Goal: Transaction & Acquisition: Purchase product/service

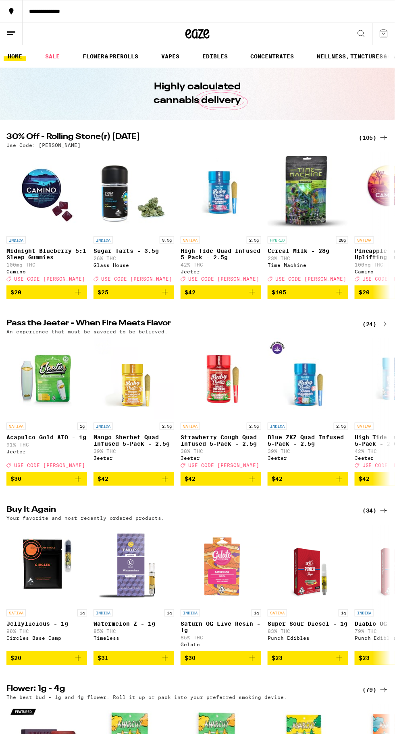
click at [365, 138] on div "(105)" at bounding box center [374, 138] width 30 height 10
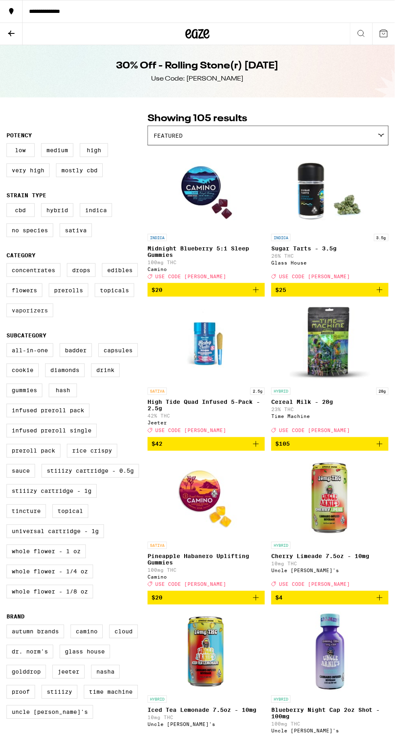
click at [36, 317] on label "Vaporizers" at bounding box center [29, 311] width 47 height 14
click at [8, 265] on input "Vaporizers" at bounding box center [8, 265] width 0 height 0
checkbox input "true"
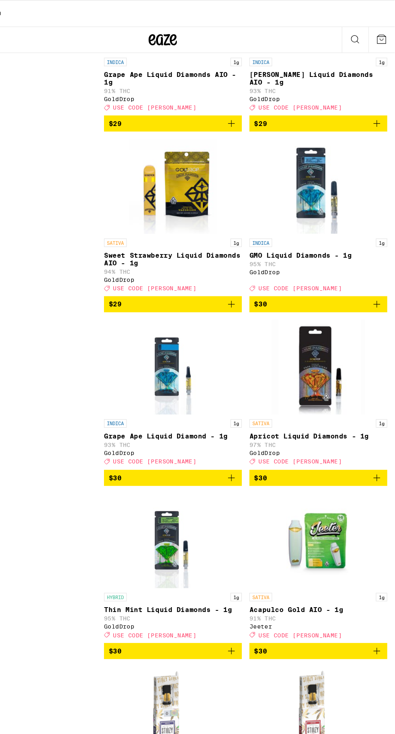
scroll to position [1813, 0]
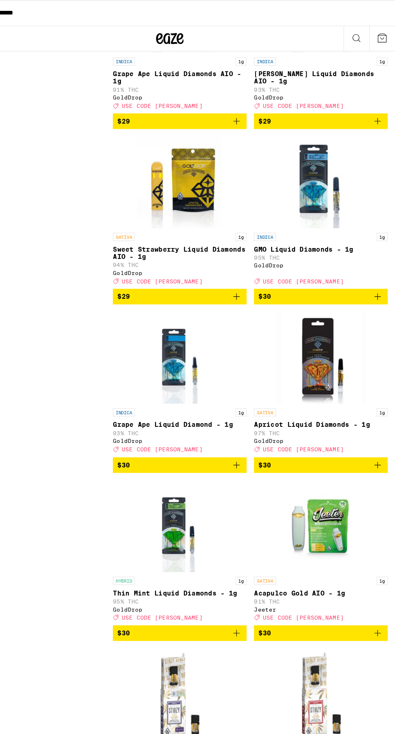
click at [255, 560] on icon "Add to bag" at bounding box center [256, 556] width 10 height 10
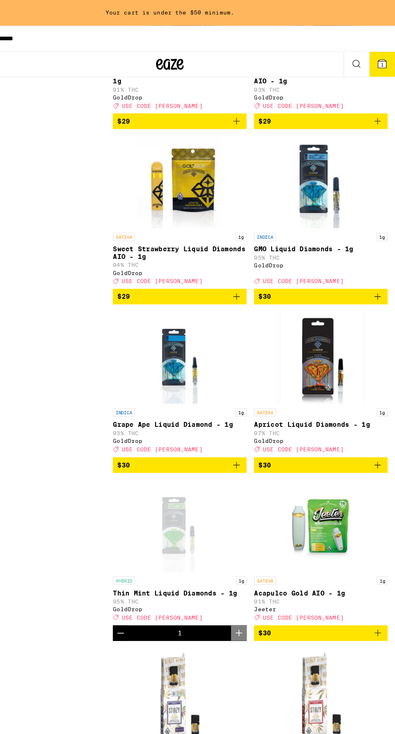
click at [151, 560] on icon "Decrement" at bounding box center [154, 556] width 10 height 10
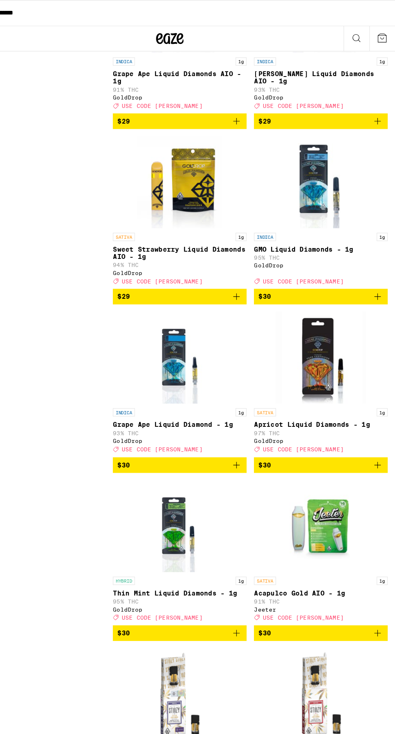
click at [256, 558] on icon "Add to bag" at bounding box center [256, 556] width 6 height 6
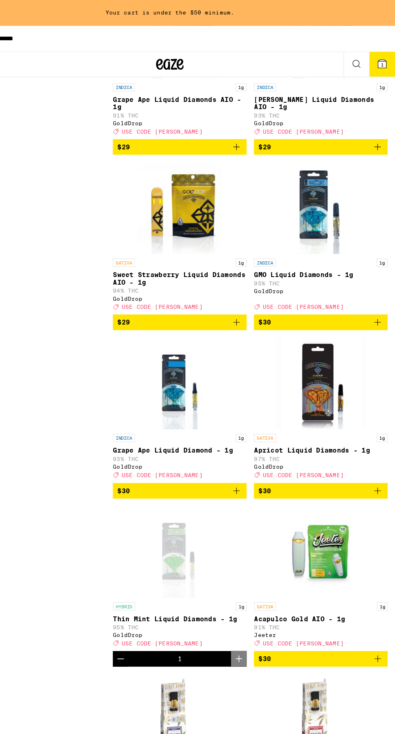
scroll to position [1836, 0]
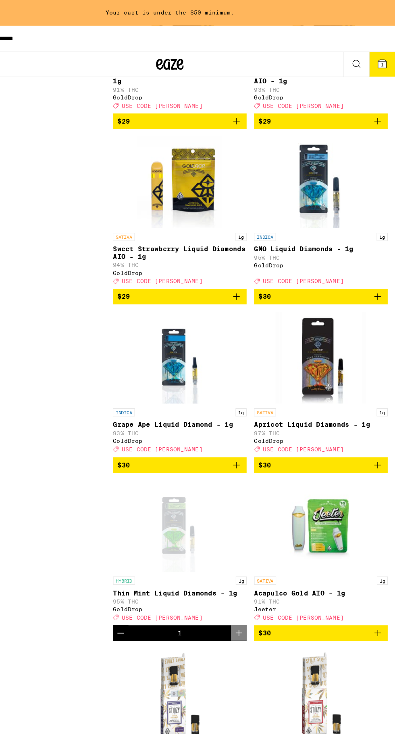
click at [243, 265] on span "$29" at bounding box center [205, 260] width 109 height 10
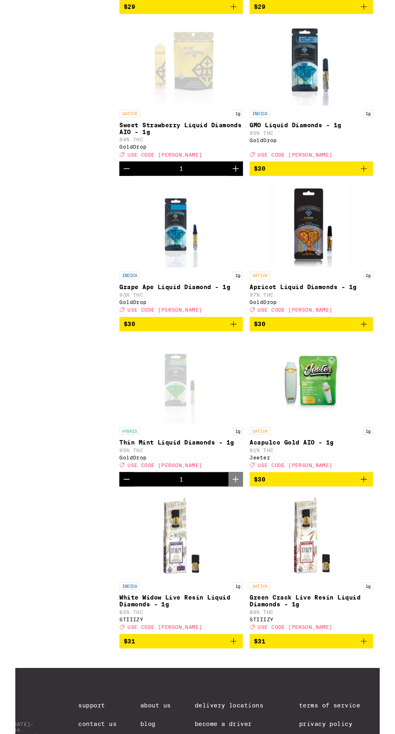
scroll to position [1830, 0]
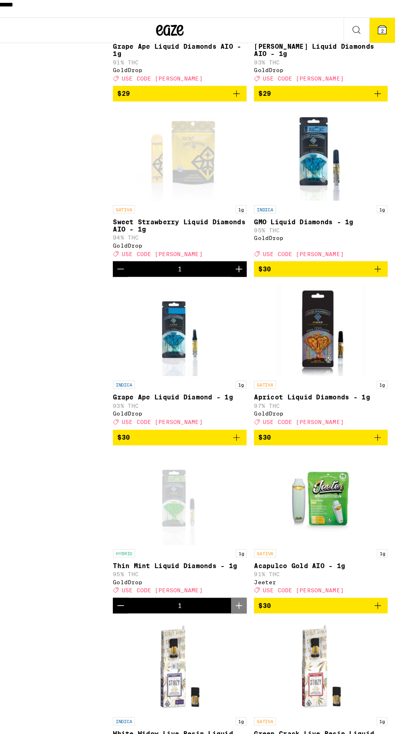
click at [380, 232] on div "Deal Created with Sketch. USE CODE STONER" at bounding box center [329, 230] width 117 height 6
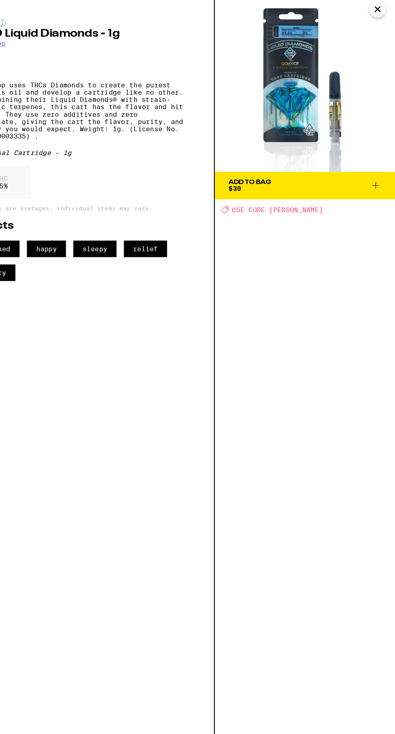
scroll to position [1830, 0]
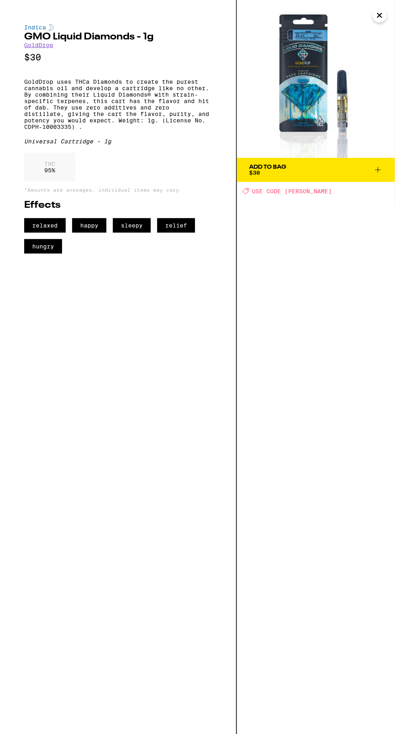
click at [377, 4] on img at bounding box center [316, 79] width 158 height 158
click at [374, 9] on img at bounding box center [316, 79] width 158 height 158
click at [379, 15] on icon "Close" at bounding box center [379, 15] width 4 height 4
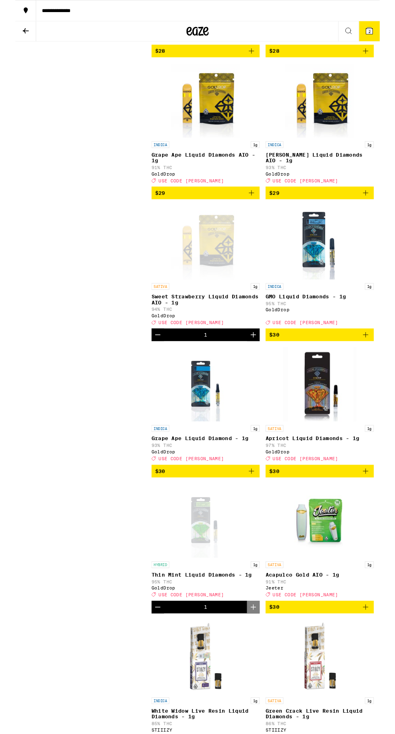
scroll to position [1712, 0]
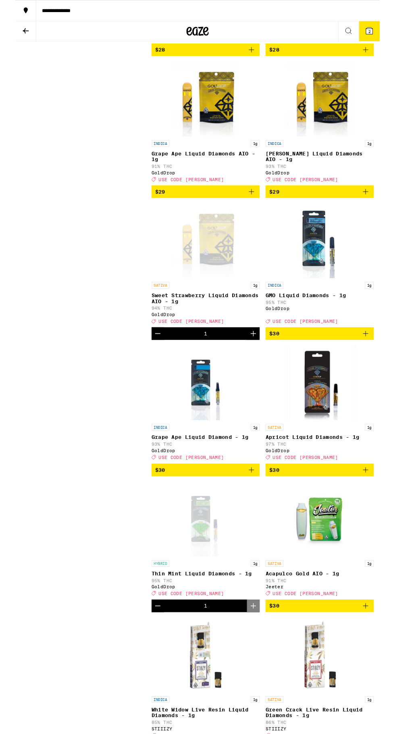
click at [376, 367] on icon "Add to bag" at bounding box center [380, 362] width 10 height 10
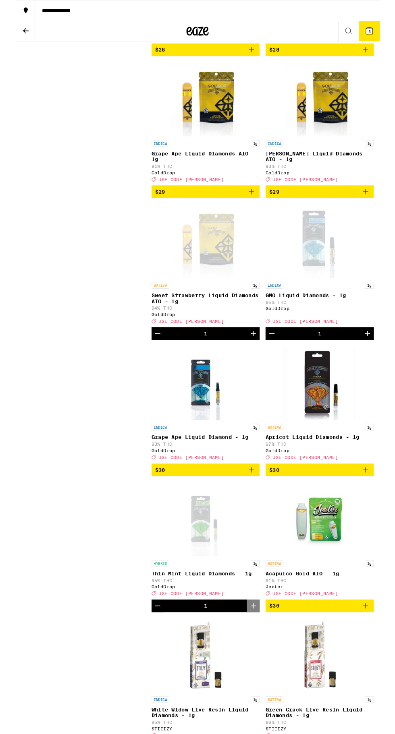
click at [274, 367] on icon "Decrement" at bounding box center [278, 362] width 10 height 10
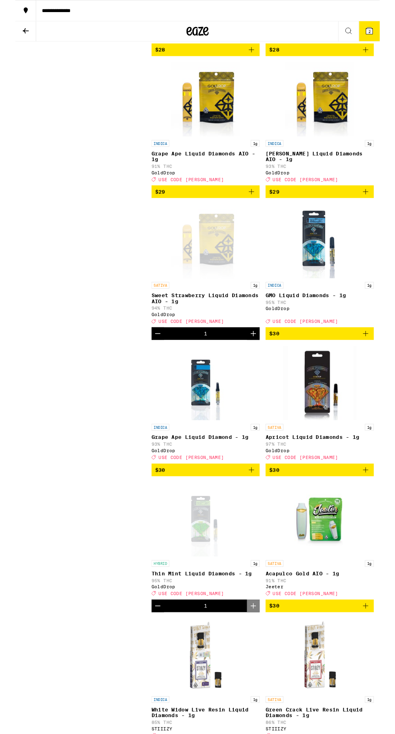
click at [260, 514] on icon "Add to bag" at bounding box center [256, 510] width 10 height 10
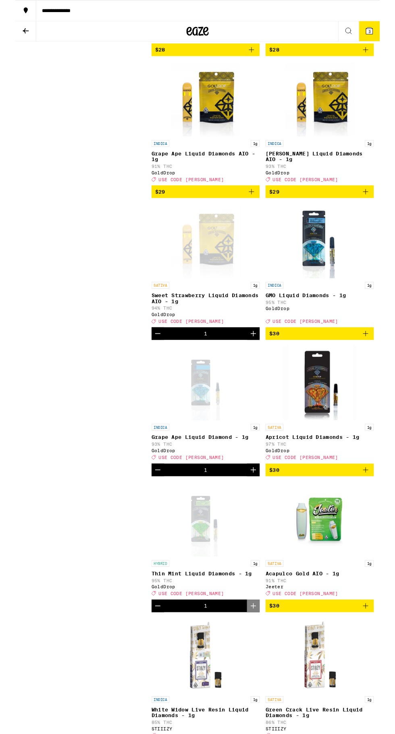
click at [384, 34] on span "3" at bounding box center [383, 34] width 2 height 5
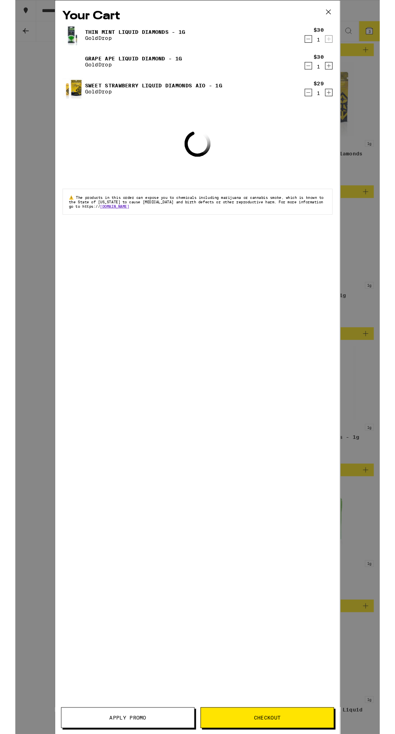
click at [385, 494] on div "Your Cart Thin Mint Liquid Diamonds - 1g GoldDrop $30 1 Grape Ape Liquid Diamon…" at bounding box center [197, 398] width 395 height 796
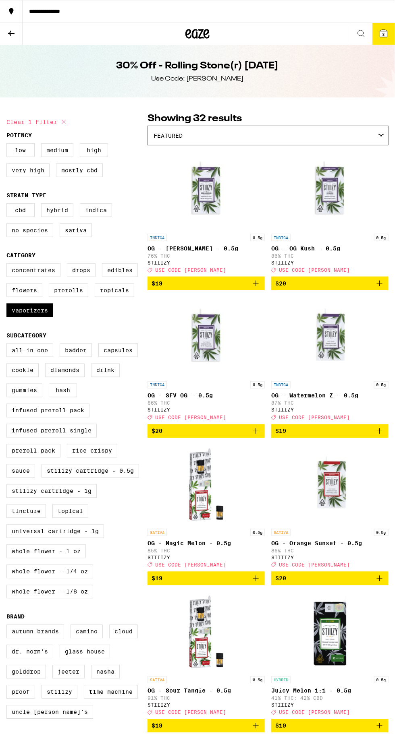
click at [380, 29] on icon at bounding box center [384, 34] width 10 height 10
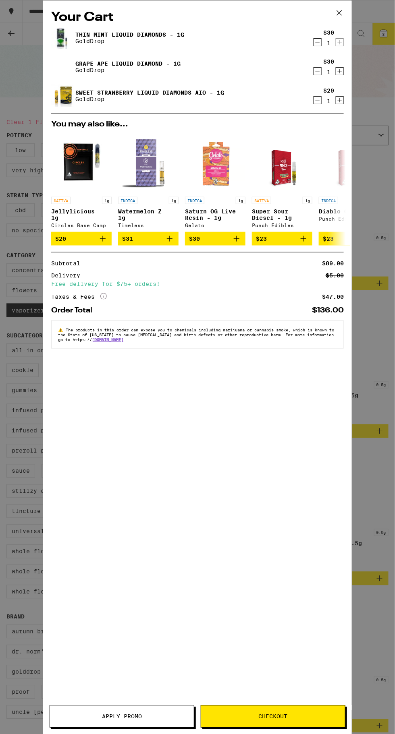
click at [103, 716] on span "Apply Promo" at bounding box center [122, 717] width 40 height 6
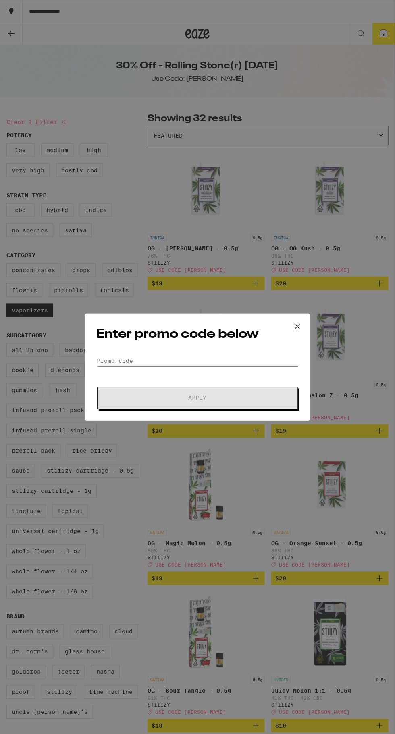
click at [122, 356] on input "Promo Code" at bounding box center [197, 361] width 202 height 12
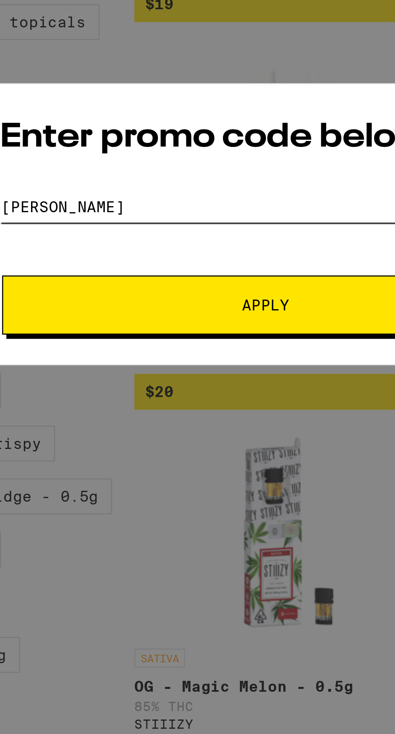
type input "Stoner"
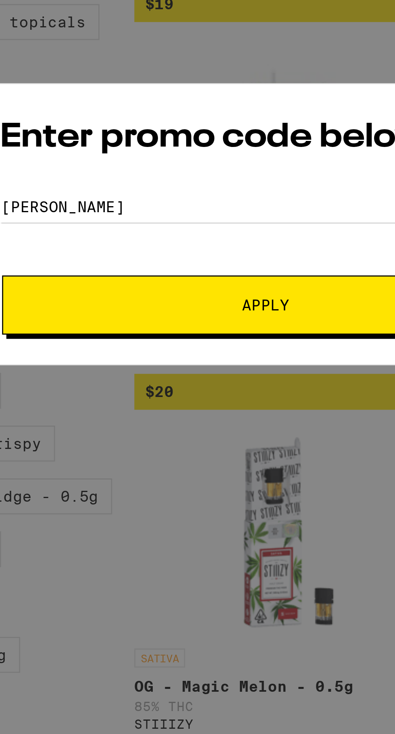
click at [129, 398] on span "Apply" at bounding box center [197, 399] width 145 height 6
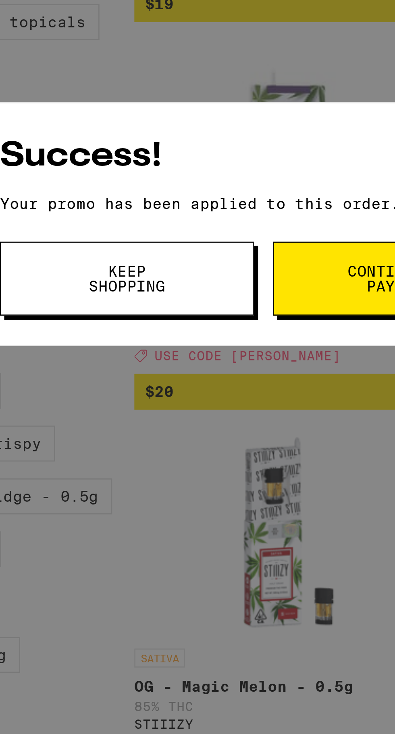
click at [224, 392] on button "Continue to payment" at bounding box center [248, 388] width 97 height 28
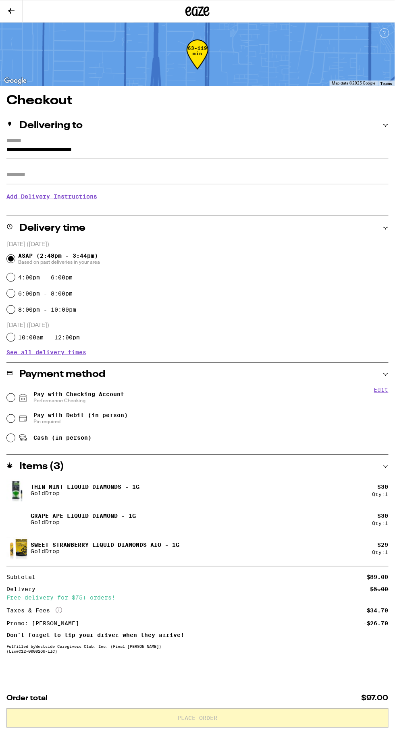
scroll to position [8, 0]
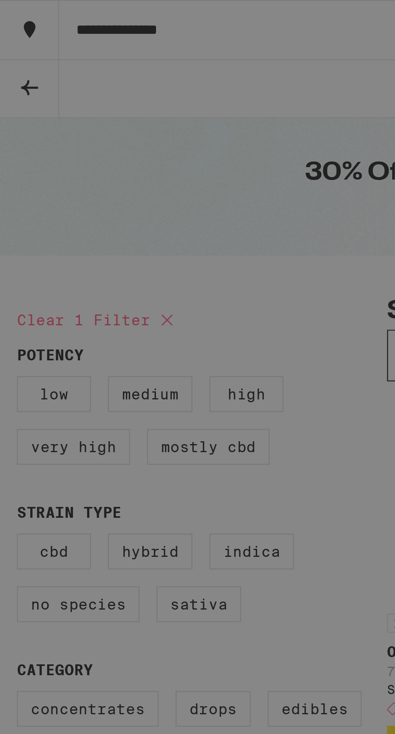
click at [15, 39] on div "Success! Your promo has been applied to this order. Promo Code Keep Shopping Co…" at bounding box center [197, 367] width 395 height 735
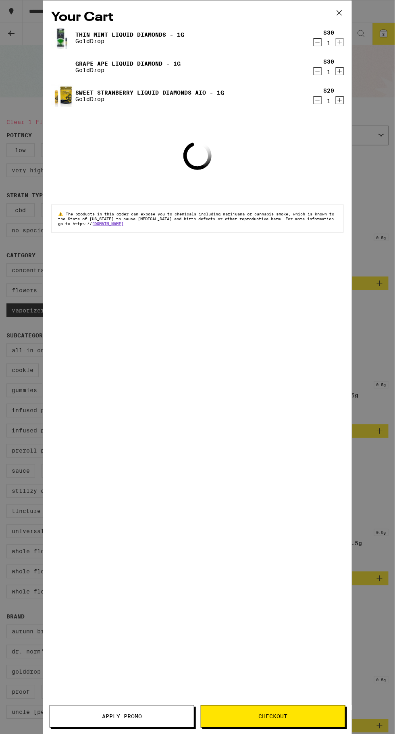
click at [313, 101] on button "Decrement" at bounding box center [317, 100] width 8 height 8
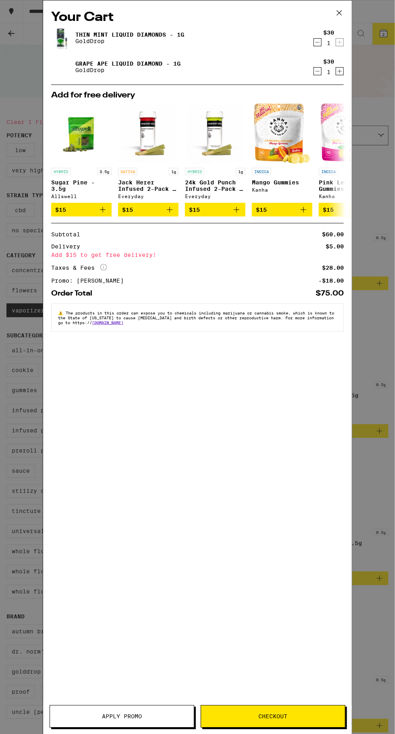
click at [386, 521] on div "Your Cart Thin Mint Liquid Diamonds - 1g GoldDrop $30 1 Grape Ape Liquid Diamon…" at bounding box center [197, 367] width 395 height 735
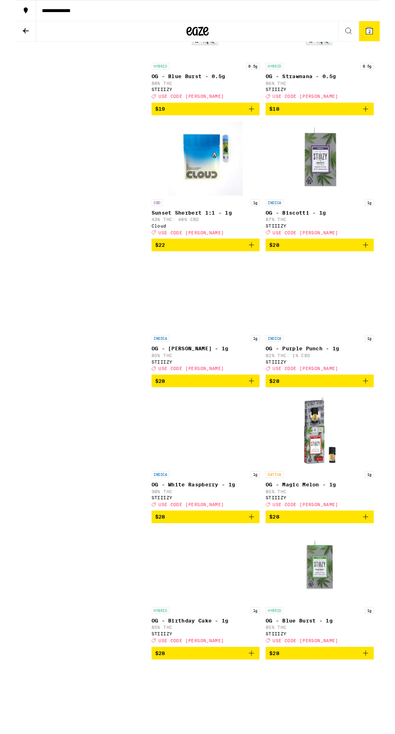
scroll to position [906, 0]
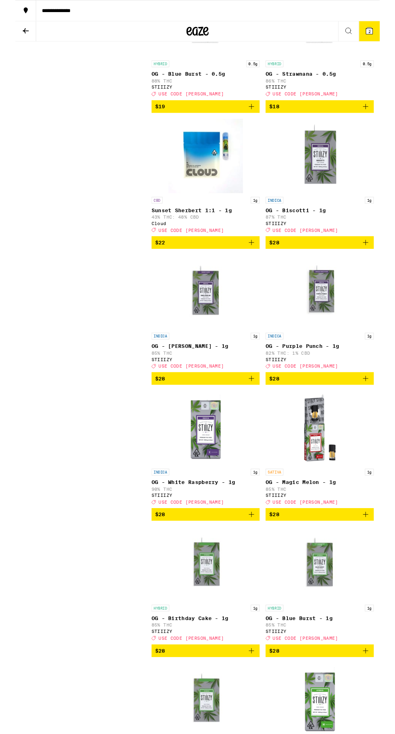
click at [251, 252] on div "Deal Created with Sketch. USE CODE STONER" at bounding box center [205, 250] width 117 height 6
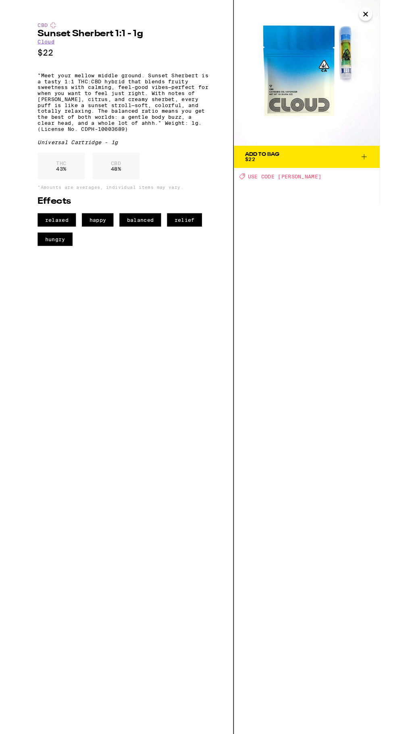
click at [377, 163] on button "Add To Bag $22" at bounding box center [316, 170] width 158 height 24
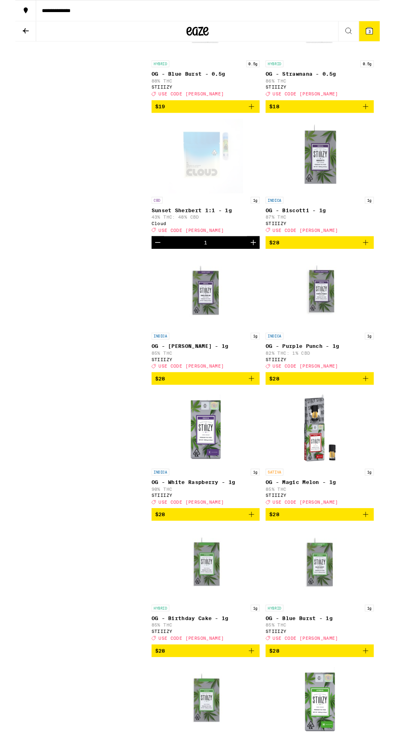
click at [381, 35] on icon at bounding box center [383, 33] width 7 height 7
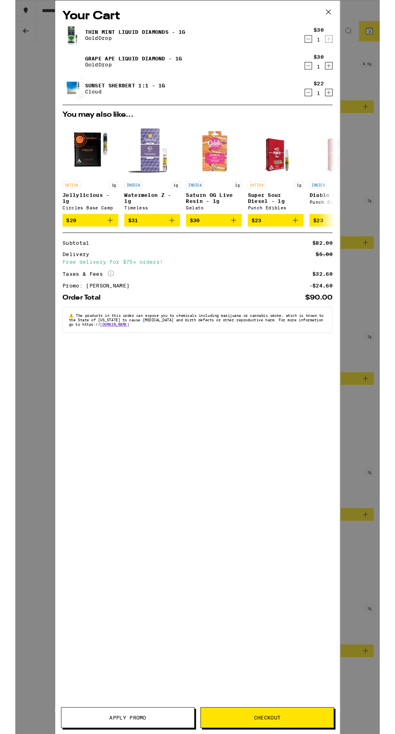
click at [318, 100] on icon "Decrement" at bounding box center [317, 100] width 7 height 10
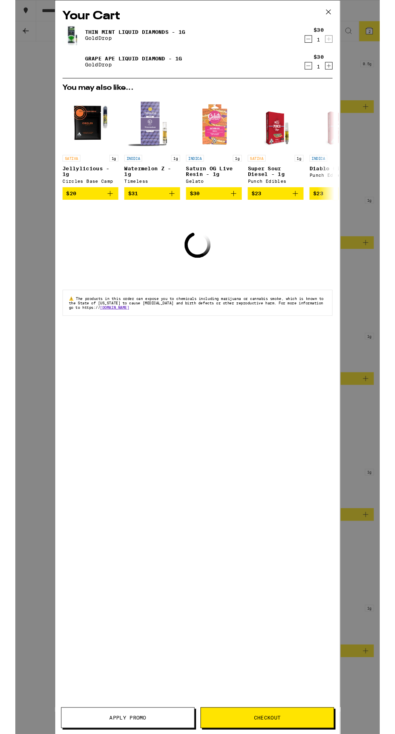
click at [383, 512] on div "Your Cart Thin Mint Liquid Diamonds - 1g GoldDrop $30 1 Grape Ape Liquid Diamon…" at bounding box center [197, 398] width 395 height 796
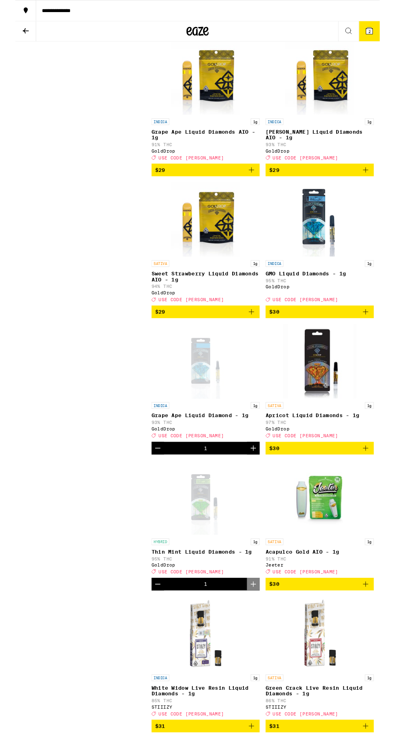
scroll to position [1735, 0]
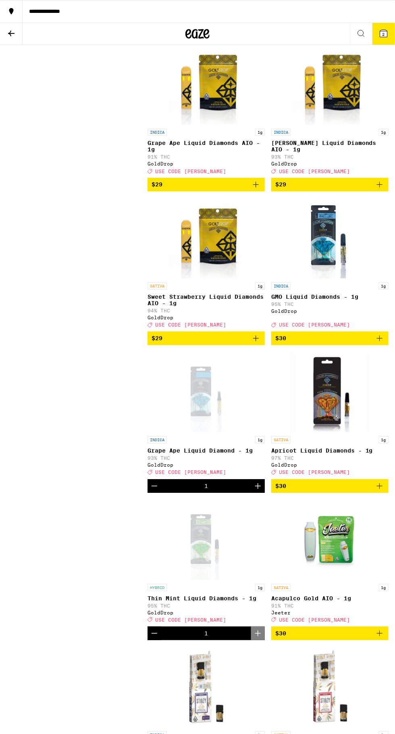
click at [381, 491] on icon "Add to bag" at bounding box center [380, 487] width 10 height 10
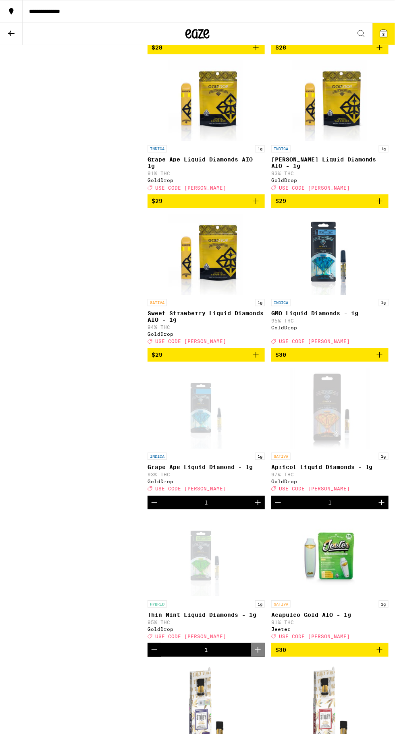
scroll to position [1723, 0]
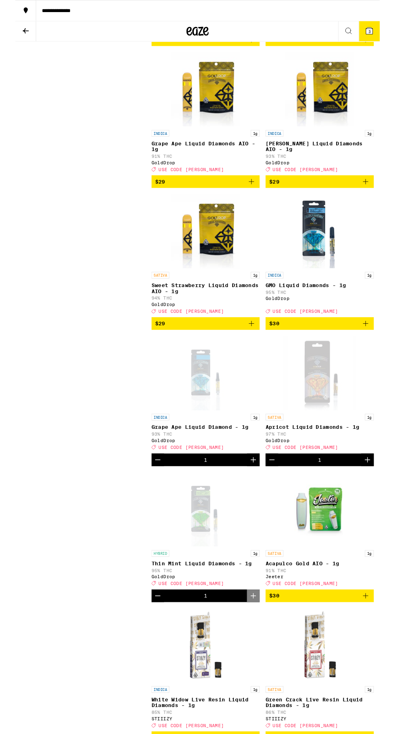
click at [381, 34] on icon at bounding box center [383, 33] width 7 height 7
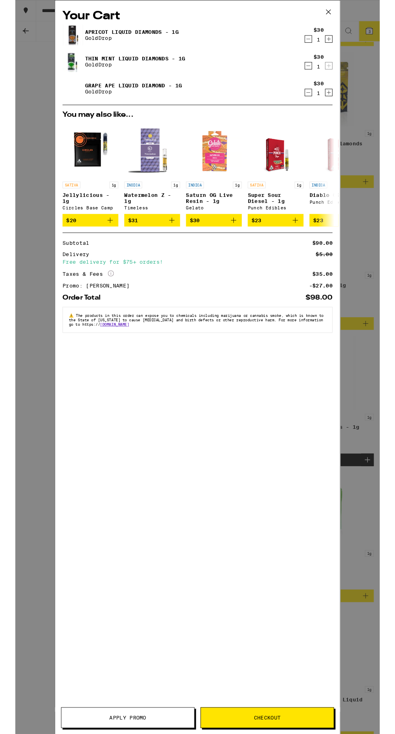
click at [6, 367] on div "Your Cart Apricot Liquid Diamonds - 1g GoldDrop $30 1 Thin Mint Liquid Diamonds…" at bounding box center [197, 398] width 395 height 796
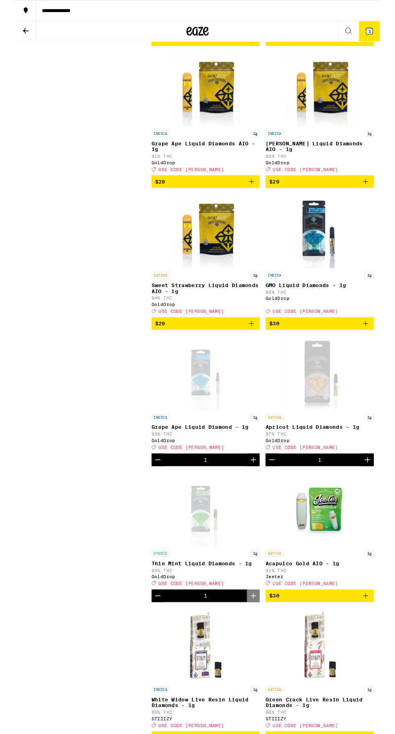
click at [385, 448] on link "SATIVA 1g Apricot Liquid Diamonds - 1g 97% THC GoldDrop Deal Created with Sketc…" at bounding box center [329, 427] width 117 height 127
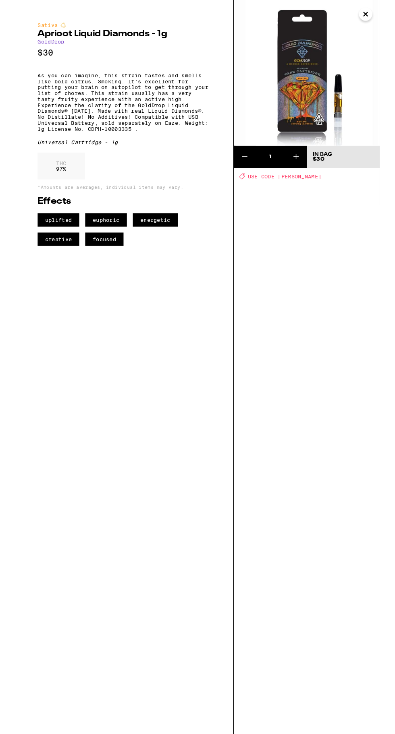
click at [380, 18] on icon "Close" at bounding box center [380, 15] width 10 height 12
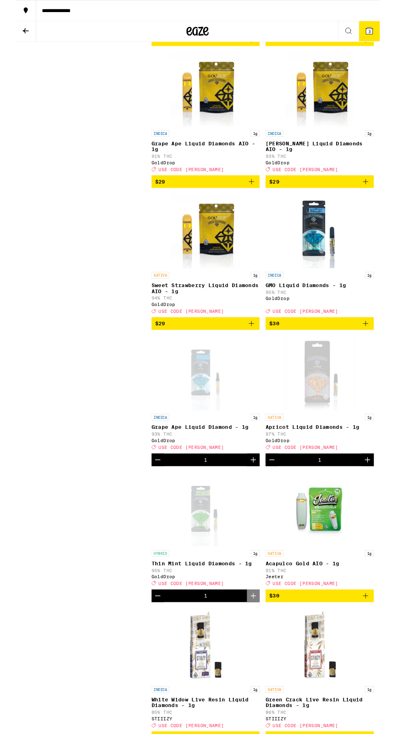
click at [158, 488] on span "USE CODE STONER" at bounding box center [190, 485] width 71 height 5
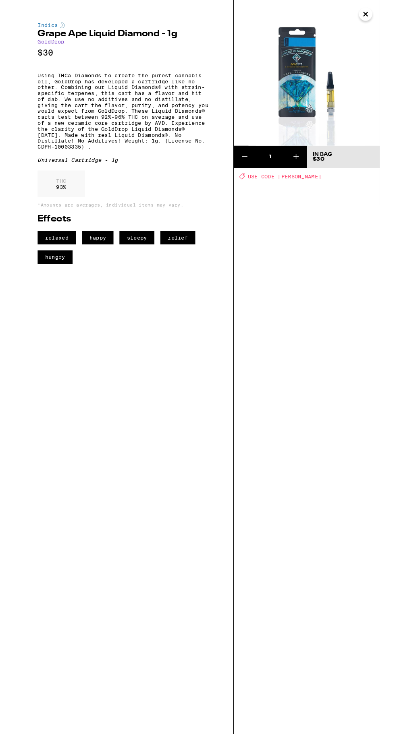
click at [383, 19] on icon "Close" at bounding box center [380, 15] width 10 height 12
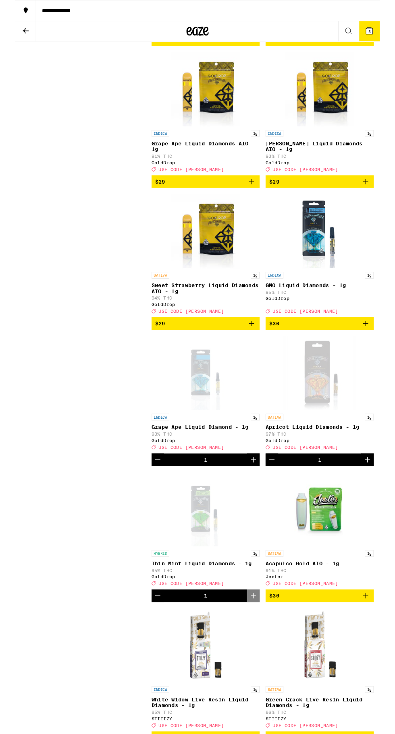
click at [156, 504] on icon "Decrement" at bounding box center [154, 499] width 10 height 10
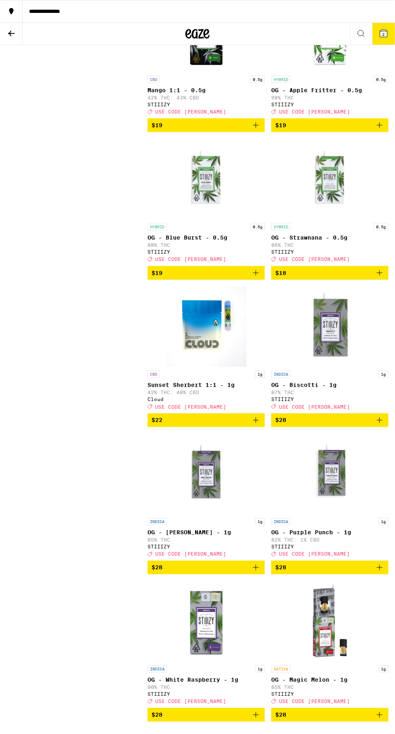
scroll to position [748, 0]
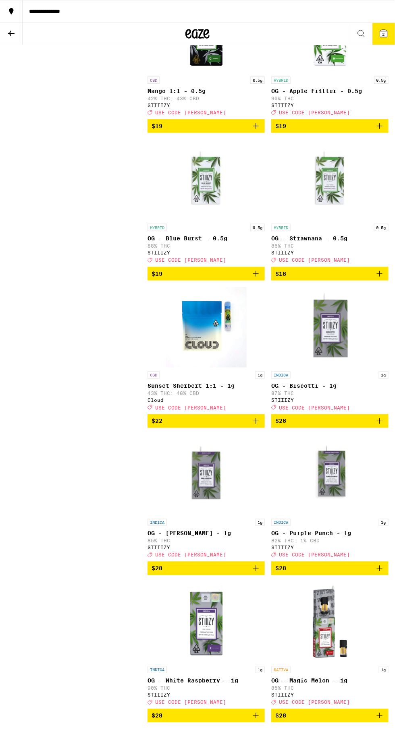
click at [256, 426] on icon "Add to bag" at bounding box center [256, 422] width 10 height 10
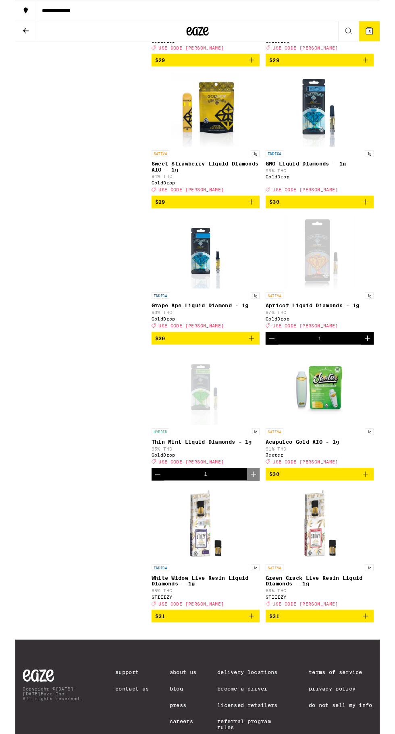
scroll to position [1856, 0]
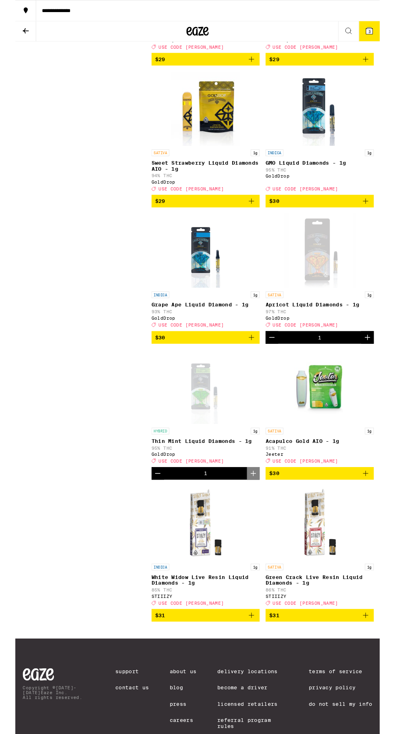
click at [275, 366] on icon "Decrement" at bounding box center [278, 366] width 6 height 0
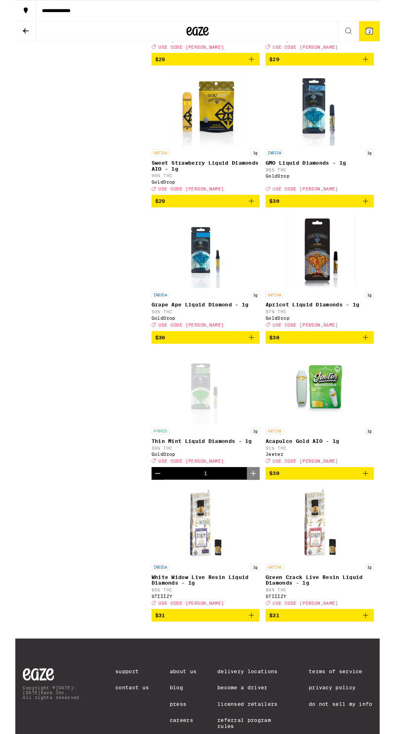
click at [250, 371] on span "$30" at bounding box center [205, 366] width 109 height 10
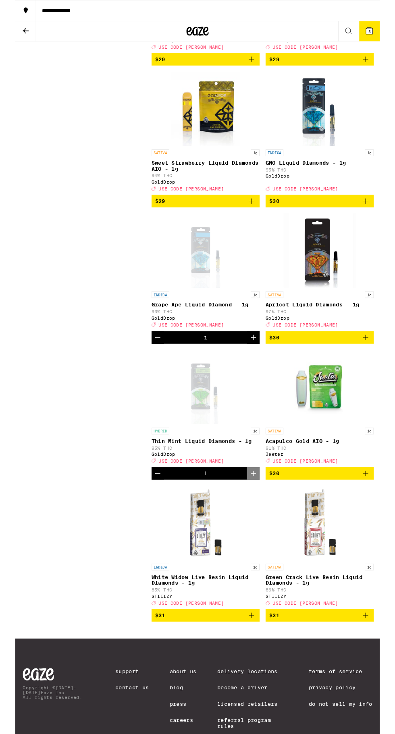
click at [384, 33] on span "3" at bounding box center [383, 34] width 2 height 5
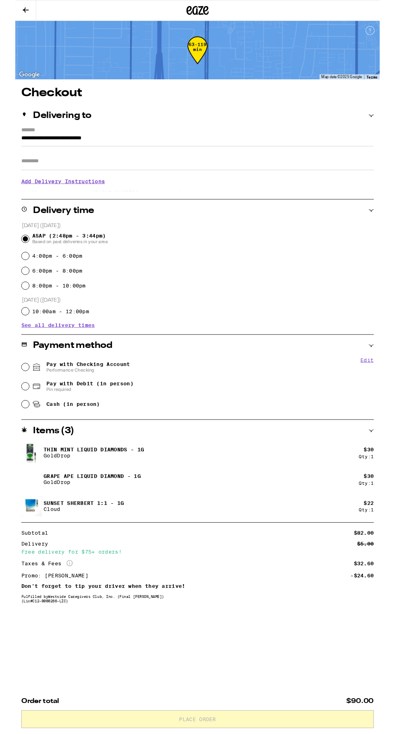
click at [115, 395] on span "Pay with Checking Account Performance Checking" at bounding box center [78, 398] width 91 height 13
click at [15, 395] on input "Pay with Checking Account Performance Checking" at bounding box center [11, 398] width 8 height 8
radio input "true"
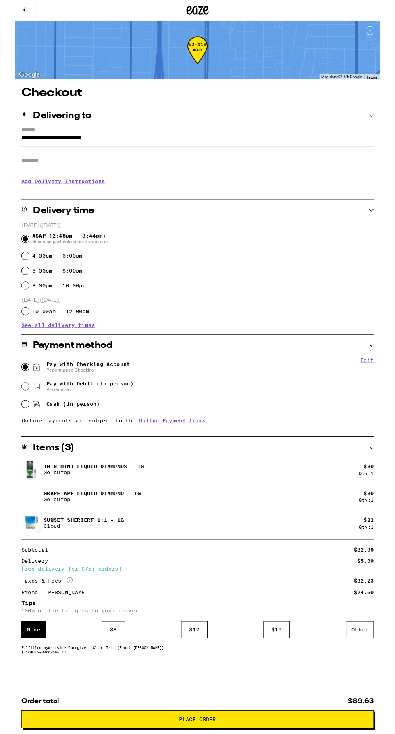
scroll to position [2, 0]
click at [60, 170] on input "Apt/Suite" at bounding box center [197, 174] width 382 height 19
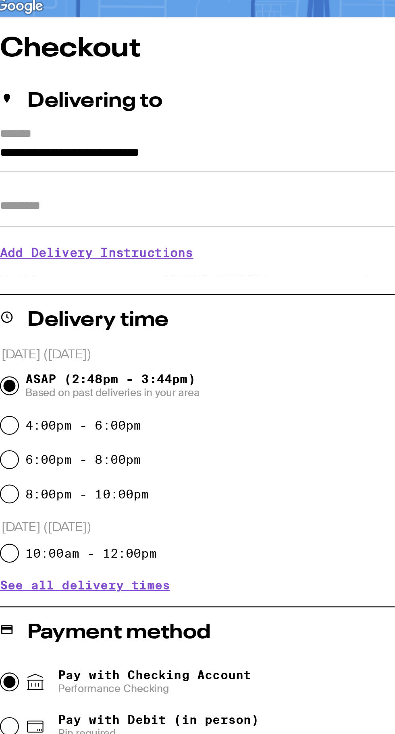
type input "*****"
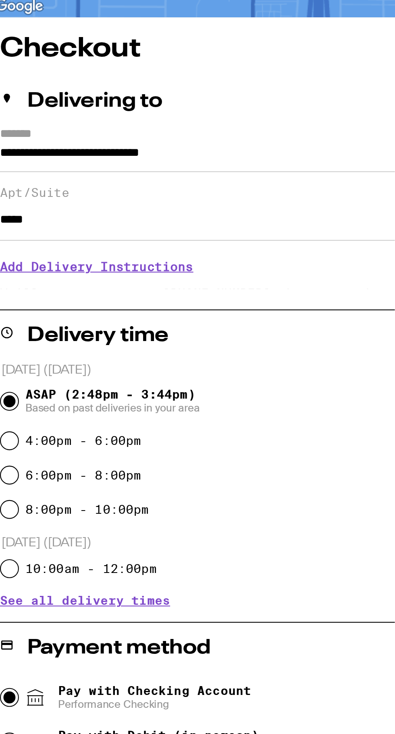
click at [29, 204] on h3 "Add Delivery Instructions" at bounding box center [197, 200] width 382 height 19
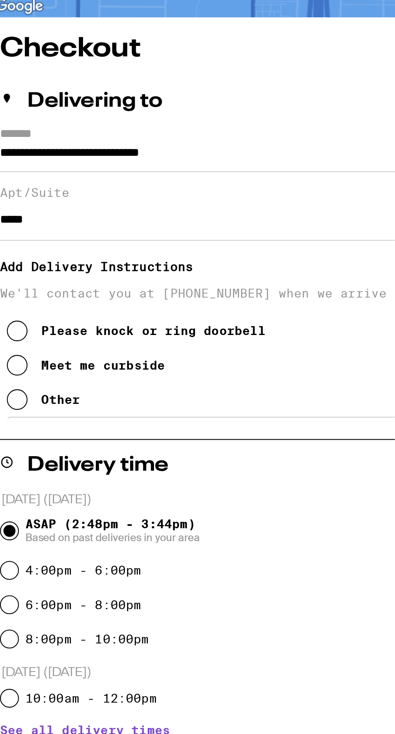
click at [17, 248] on icon at bounding box center [15, 247] width 10 height 10
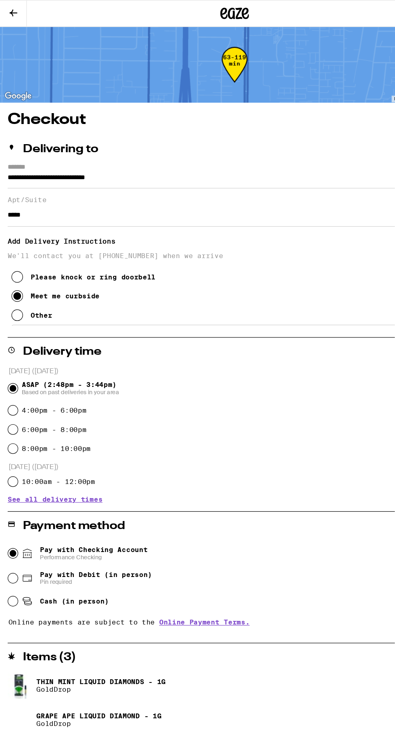
scroll to position [0, 0]
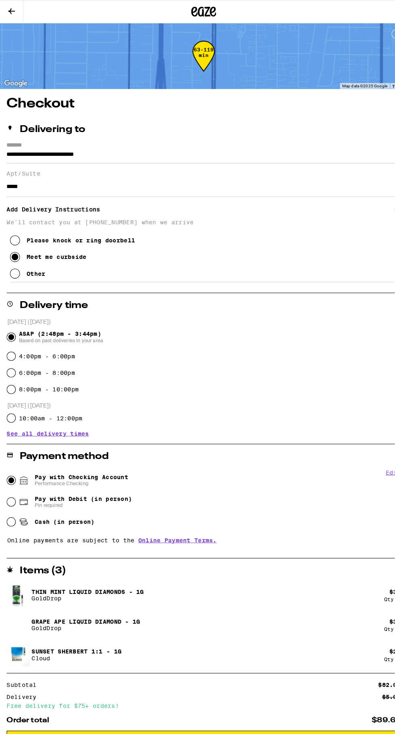
click at [14, 270] on icon at bounding box center [15, 266] width 10 height 10
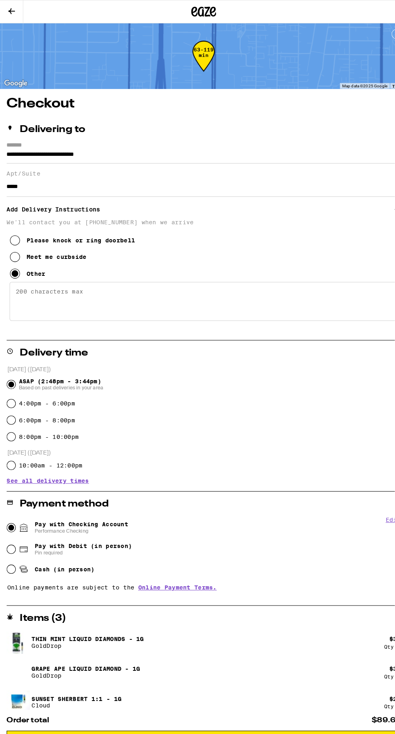
click at [74, 289] on textarea "Enter any other delivery instructions you want driver to know" at bounding box center [197, 293] width 376 height 38
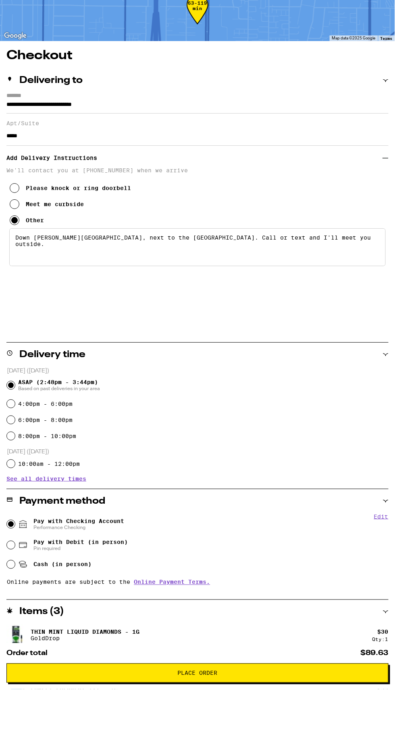
click at [56, 311] on textarea "Down Tupper Street, next to the Good Knight Hotel. Call or text and I'll meet y…" at bounding box center [197, 293] width 376 height 38
click at [28, 293] on textarea "Down Tupper Street, next to the Good Knight Hotel. Call or text and I'll meet y…" at bounding box center [197, 293] width 376 height 38
click at [195, 300] on textarea "Apartment build8ng down Tupper Street, next to the Good Knight Hotel. Call or t…" at bounding box center [197, 293] width 376 height 38
click at [185, 300] on textarea "Apartment build8ng down Tupper Street, next to the Good Knight Hotel. Call or t…" at bounding box center [197, 293] width 376 height 38
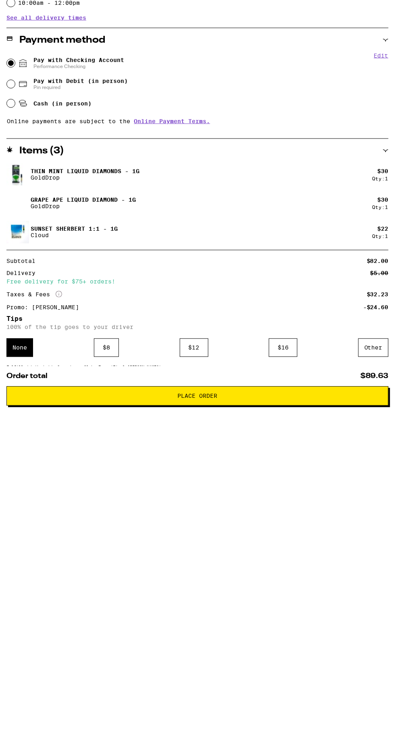
scroll to position [185, 0]
type textarea "Apartment building down Tupper Street, next to the Good Knight Hotel. Call or t…"
click at [139, 721] on span "Place Order" at bounding box center [197, 719] width 368 height 6
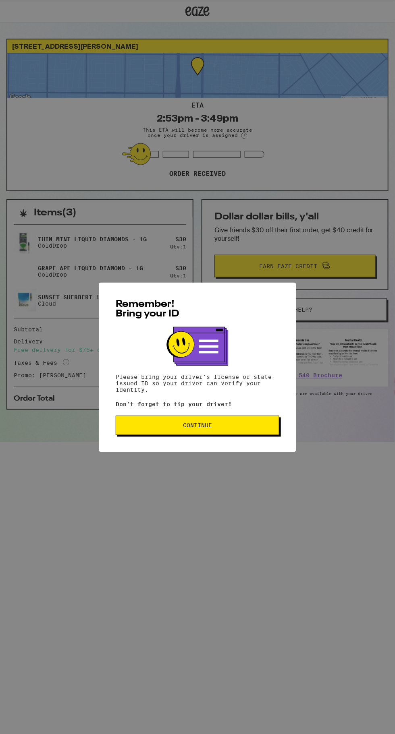
click at [252, 426] on span "Continue" at bounding box center [197, 426] width 150 height 6
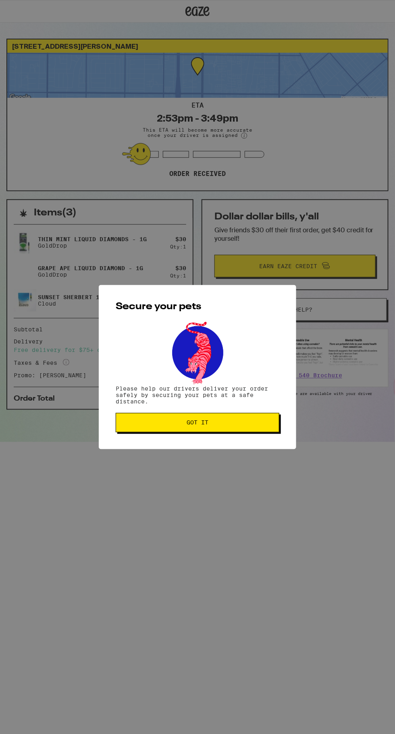
click at [255, 416] on button "Got it" at bounding box center [198, 422] width 164 height 19
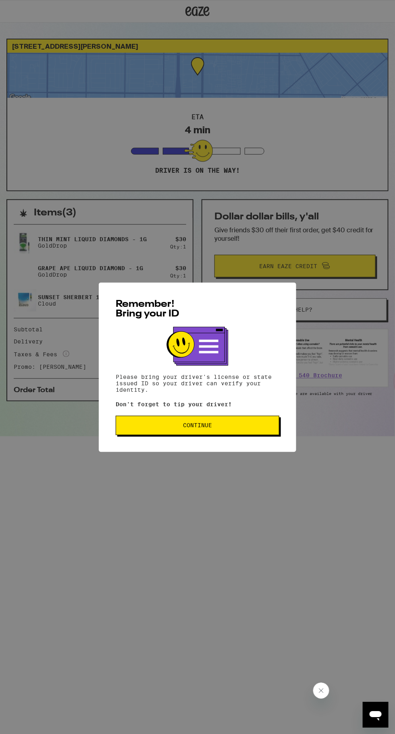
click at [150, 525] on div "Remember! Bring your ID Please bring your driver's license or state issued ID s…" at bounding box center [197, 367] width 395 height 735
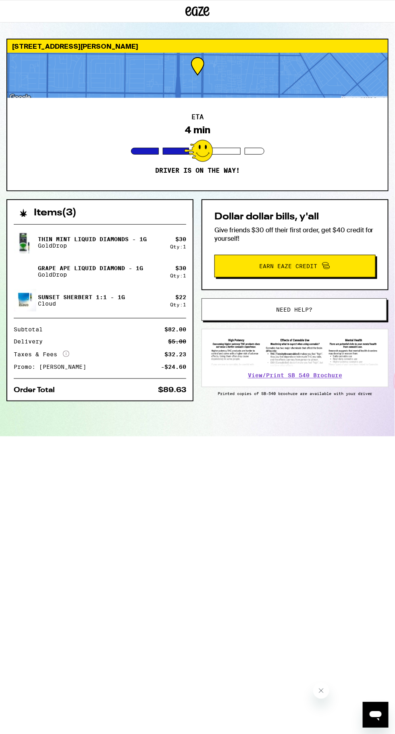
click at [161, 437] on div "Items ( 3 ) Thin Mint Liquid Diamonds - 1g GoldDrop $ 30 Qty: 1 Grape Ape Liqui…" at bounding box center [197, 317] width 382 height 237
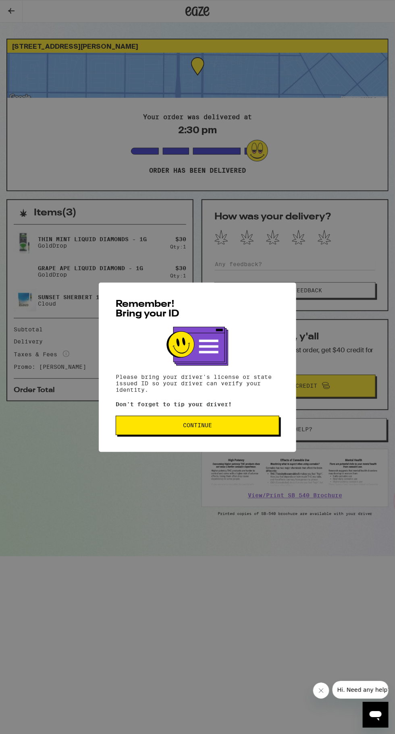
click at [248, 425] on span "Continue" at bounding box center [197, 426] width 150 height 6
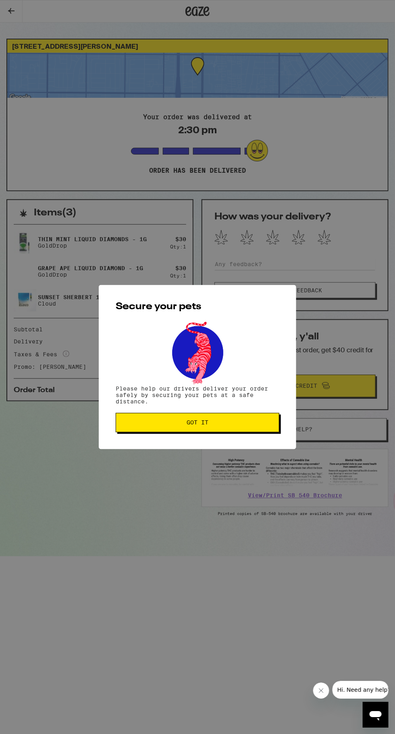
click at [248, 424] on span "Got it" at bounding box center [197, 423] width 150 height 6
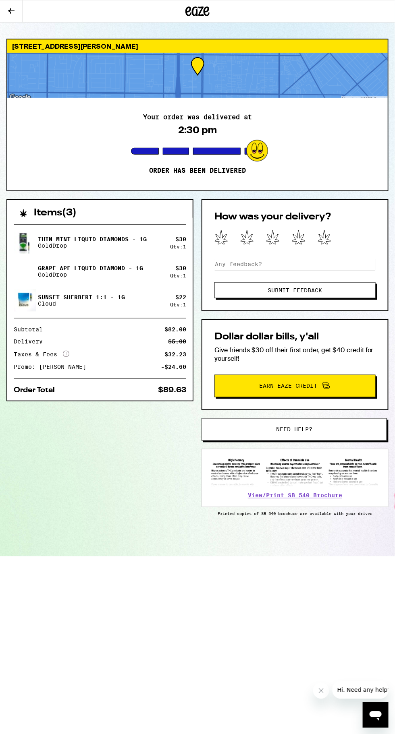
click at [328, 231] on icon at bounding box center [324, 237] width 14 height 15
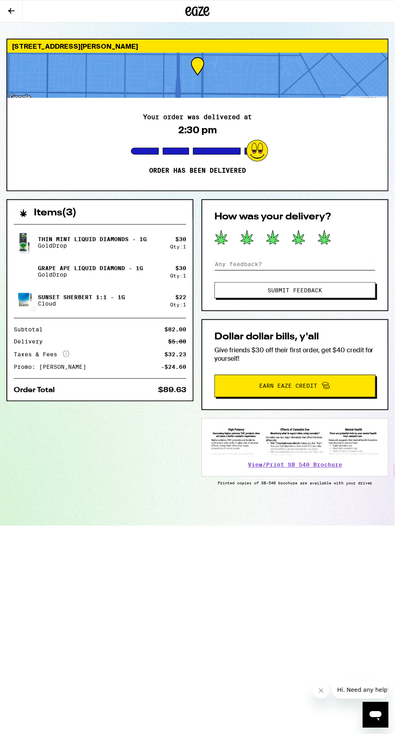
click at [246, 263] on input at bounding box center [294, 264] width 161 height 12
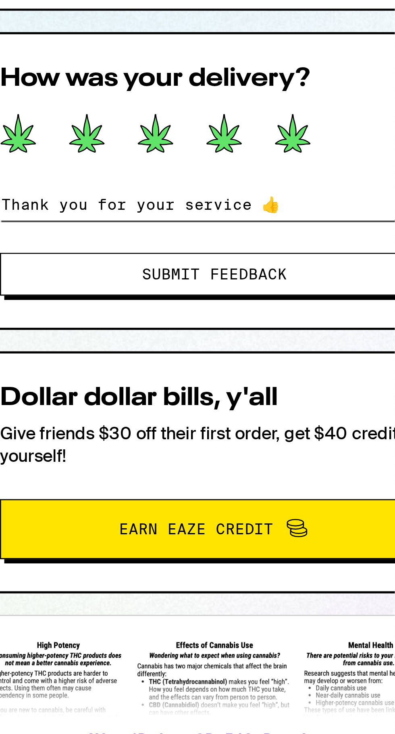
type input "Thank you for your service 👍"
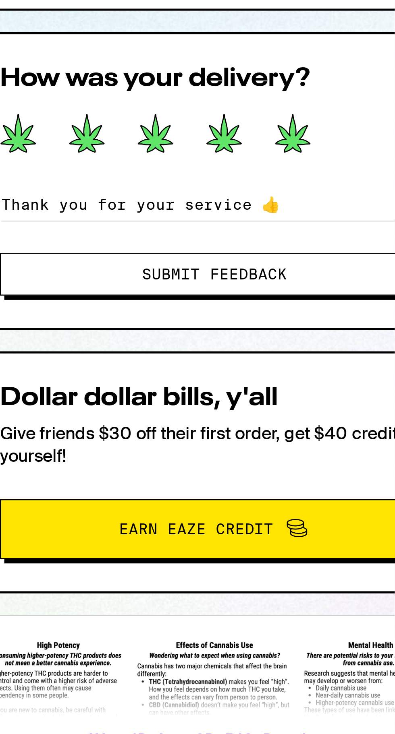
click at [270, 290] on span "Submit Feedback" at bounding box center [295, 291] width 54 height 6
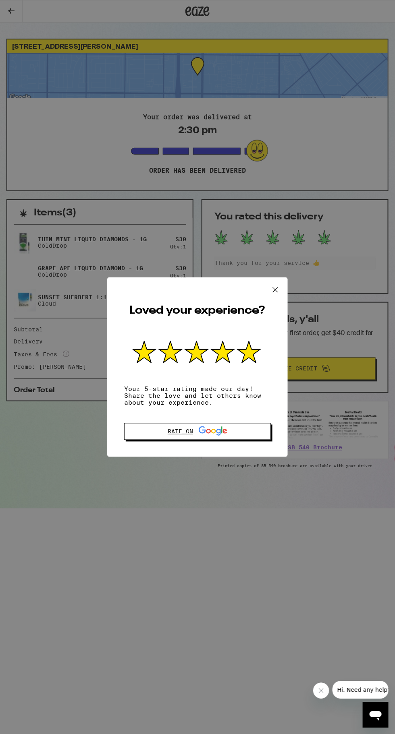
click at [201, 432] on icon at bounding box center [213, 432] width 29 height 10
click at [265, 288] on button at bounding box center [275, 291] width 25 height 26
